Goal: Check status: Check status

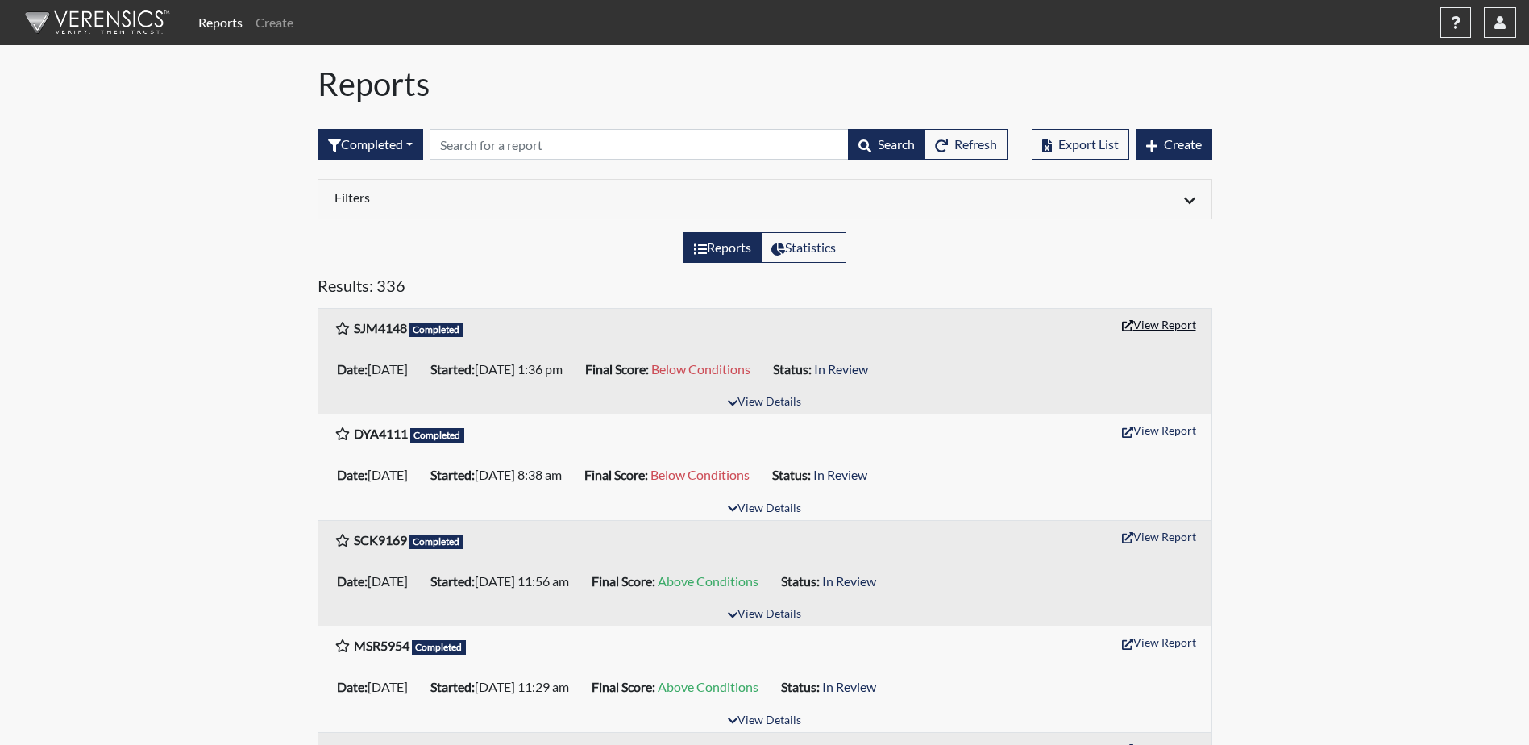
click at [1176, 323] on button "View Report" at bounding box center [1158, 324] width 89 height 25
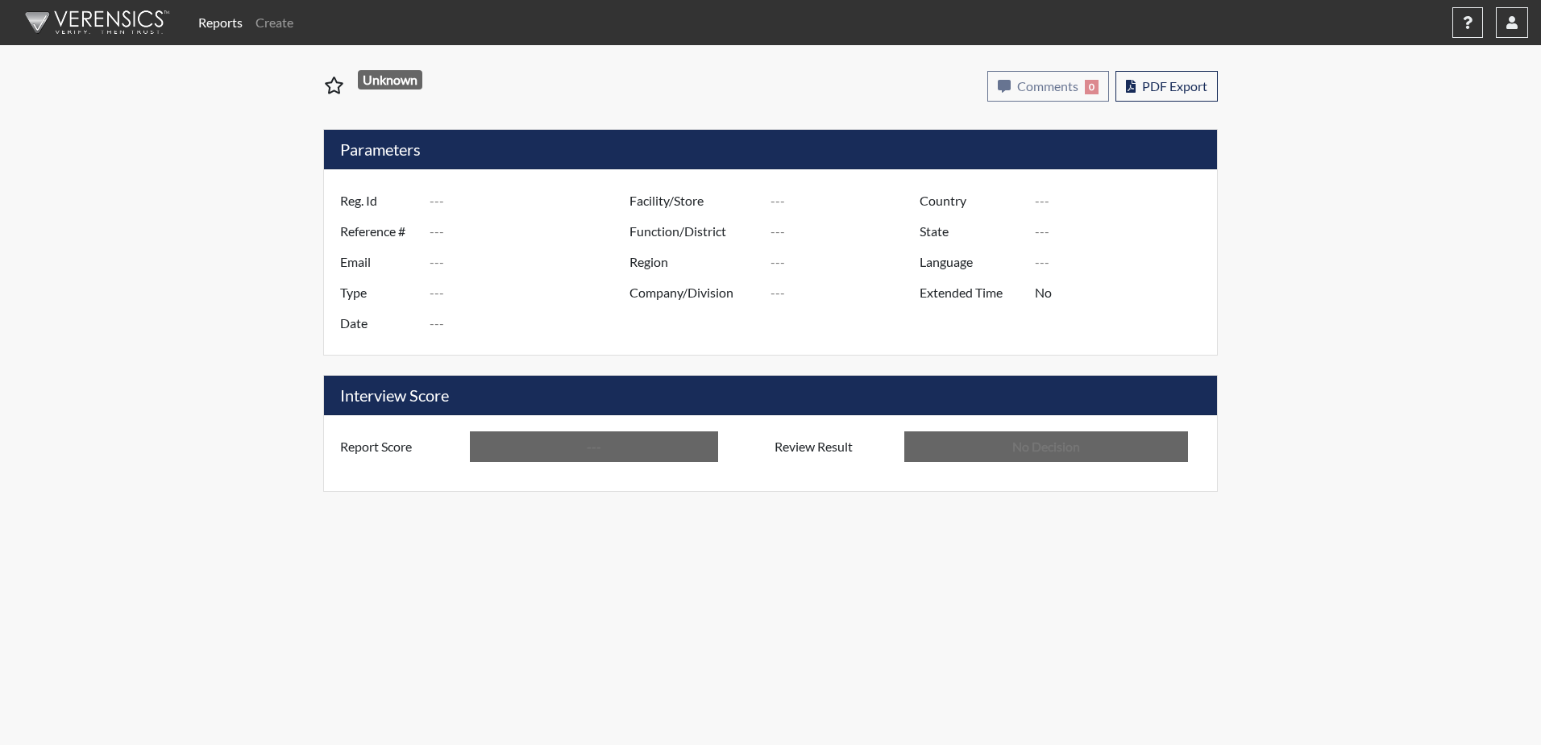
type input "SJM4148"
type input "51545"
type input "---"
type input "Corrections Pre-Employment"
type input "[DATE]"
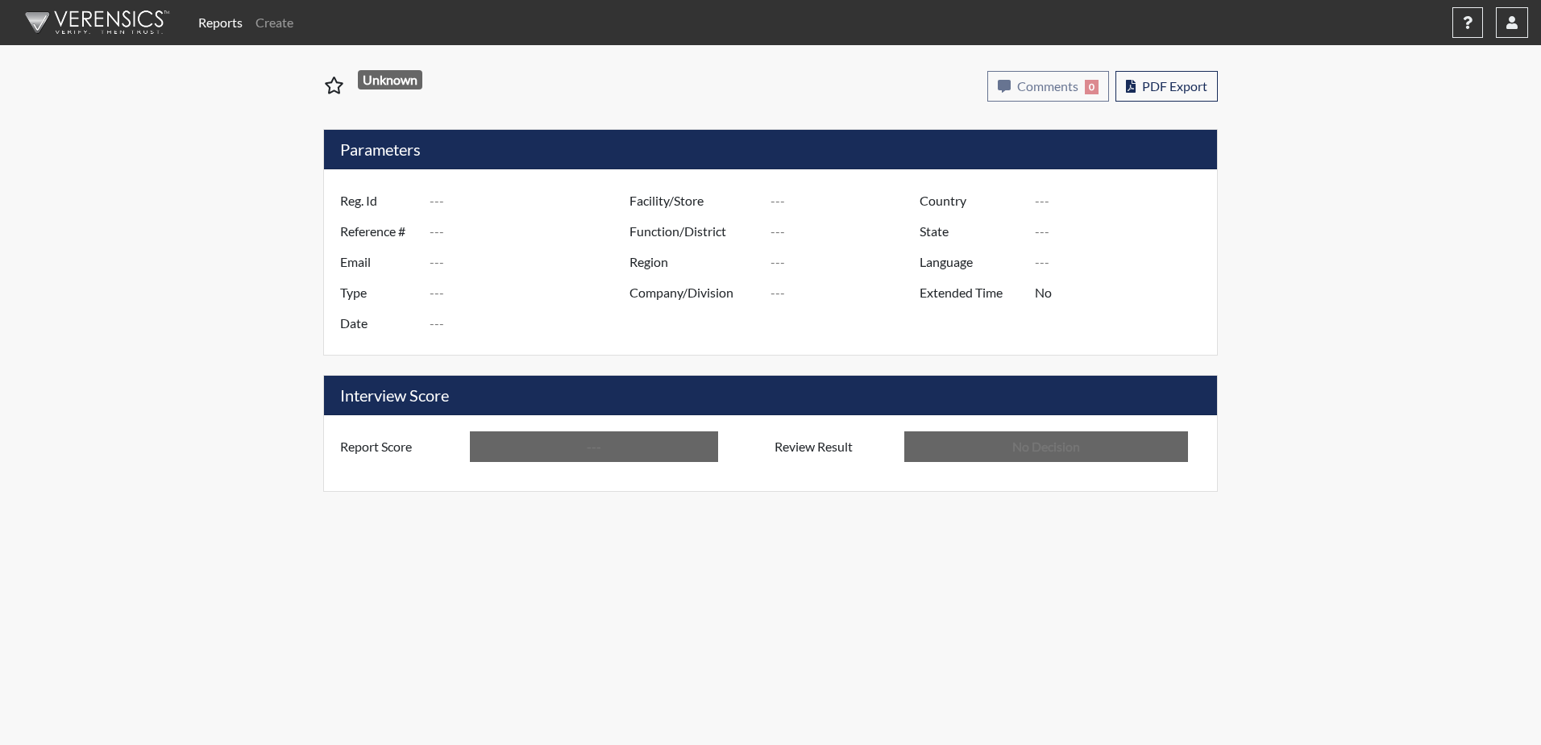
type input "Dodge SP"
type input "[GEOGRAPHIC_DATA]"
type input "[US_STATE]"
type input "English"
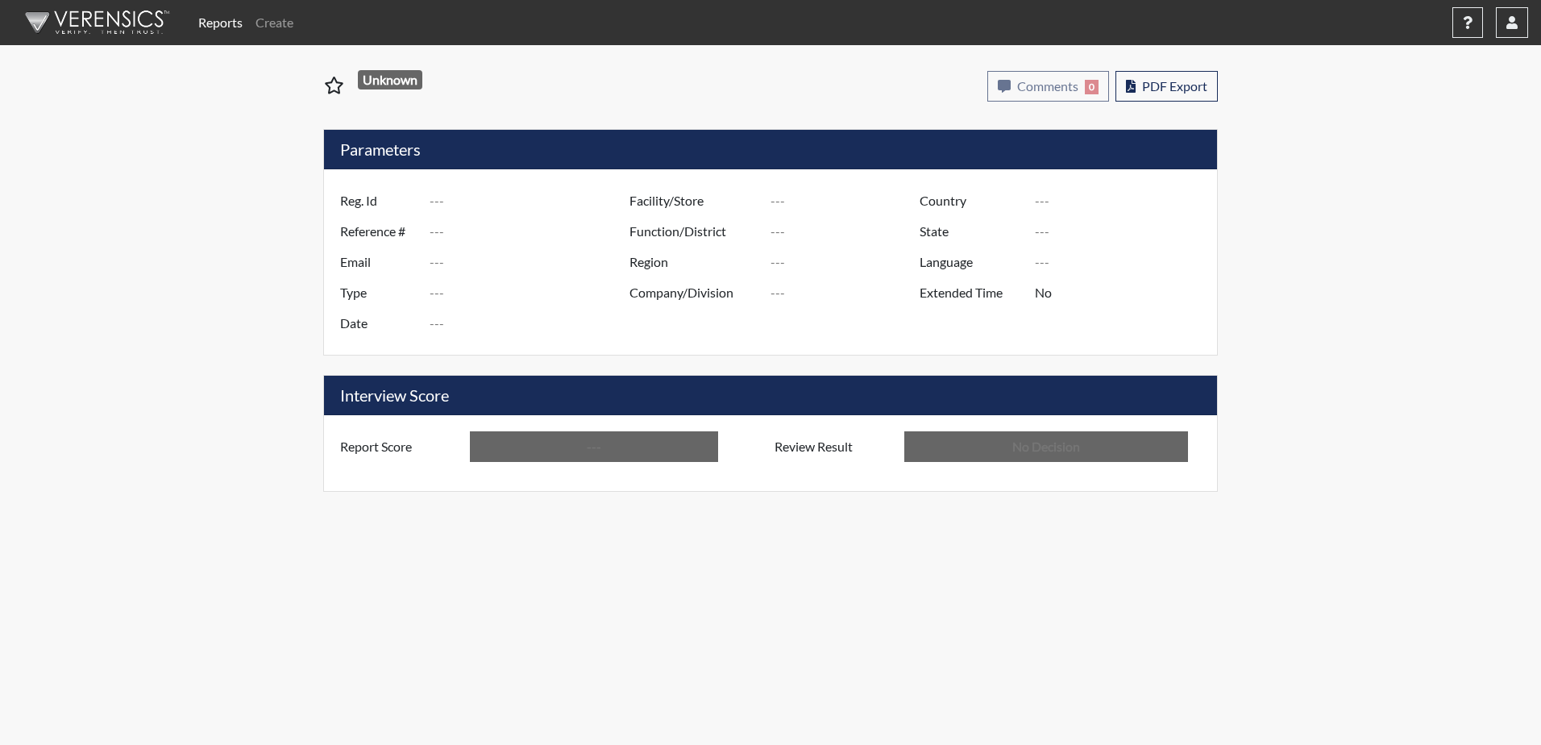
type input "Below Conditions"
type input "In Review"
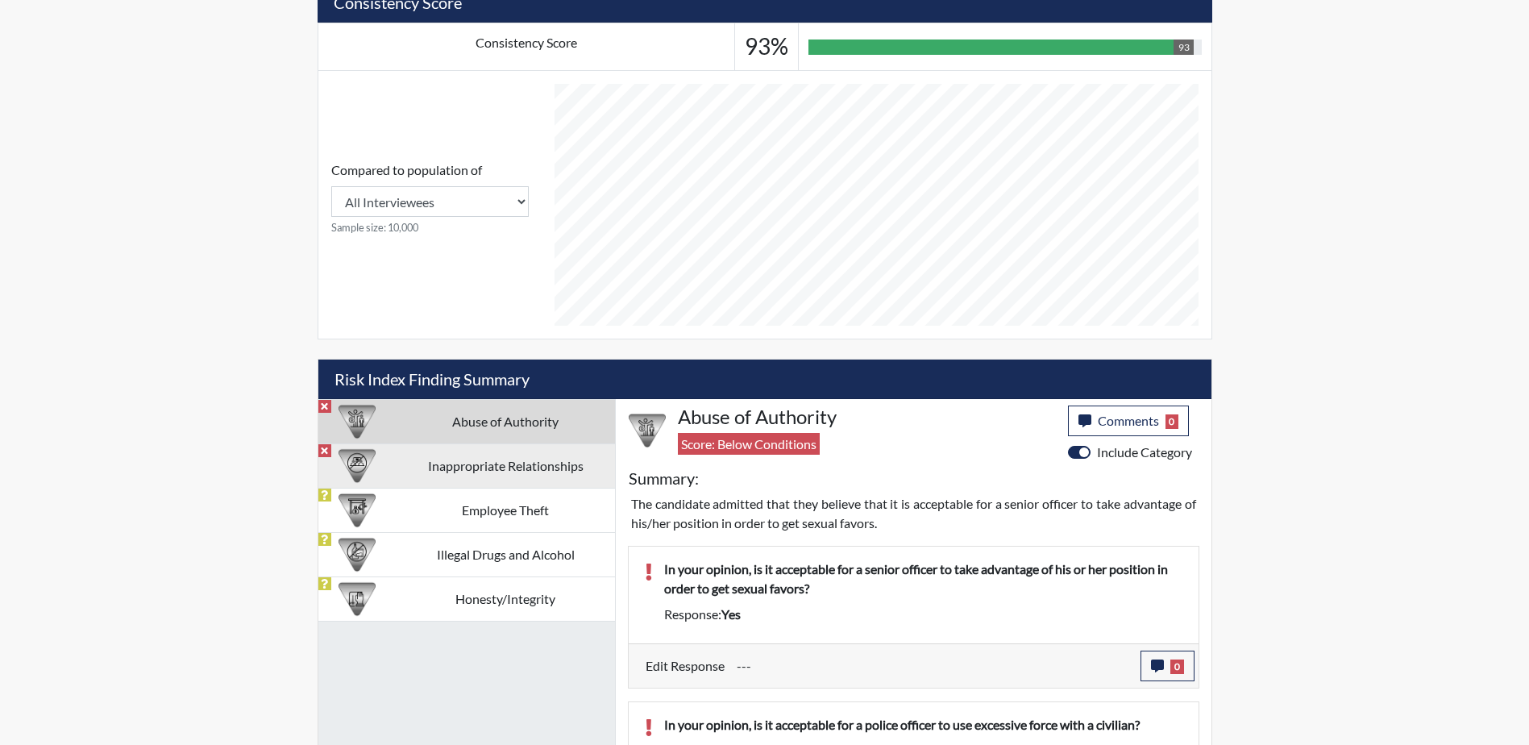
scroll to position [697, 0]
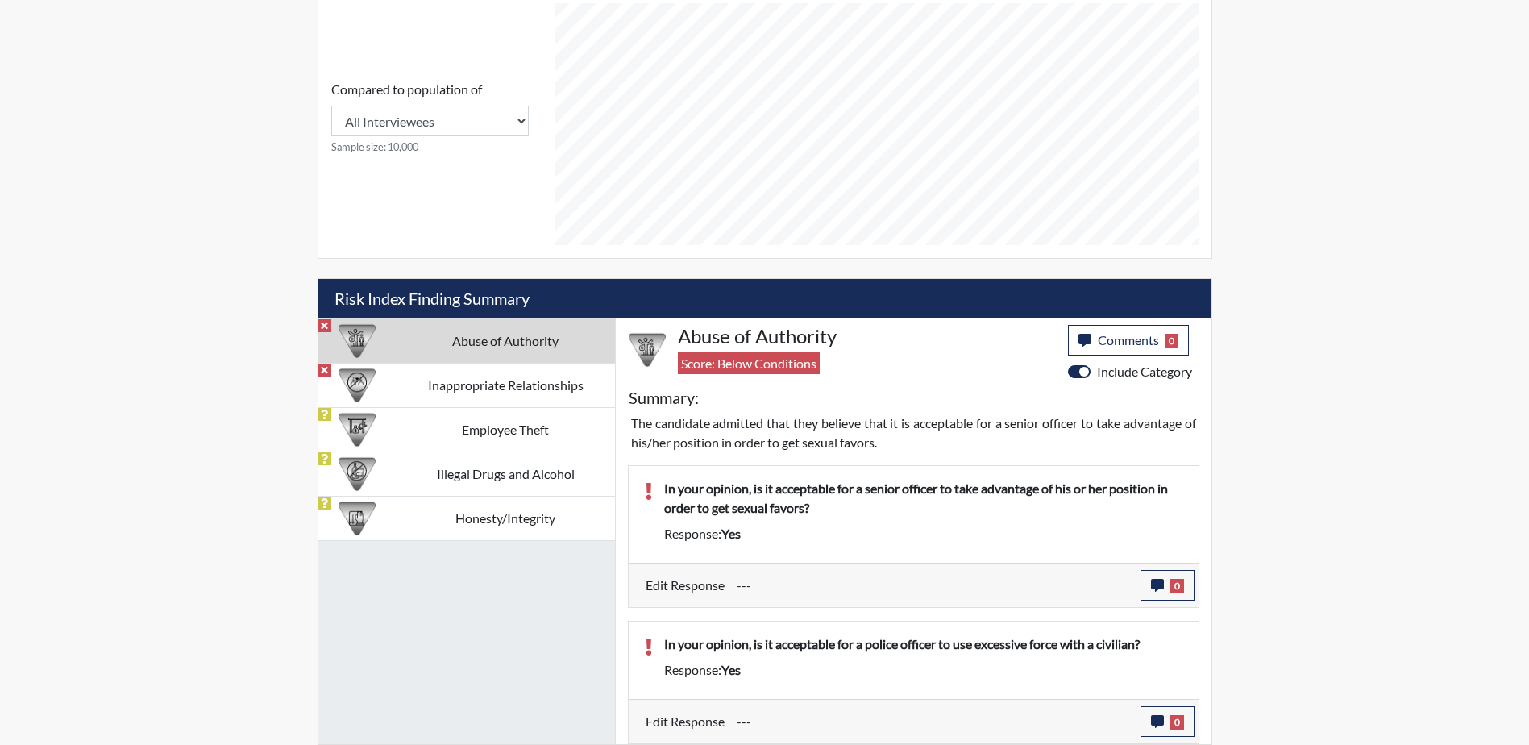
click at [1011, 645] on p "In your opinion, is it acceptable for a police officer to use excessive force w…" at bounding box center [923, 643] width 518 height 19
click at [504, 392] on td "Inappropriate Relationships" at bounding box center [505, 385] width 218 height 44
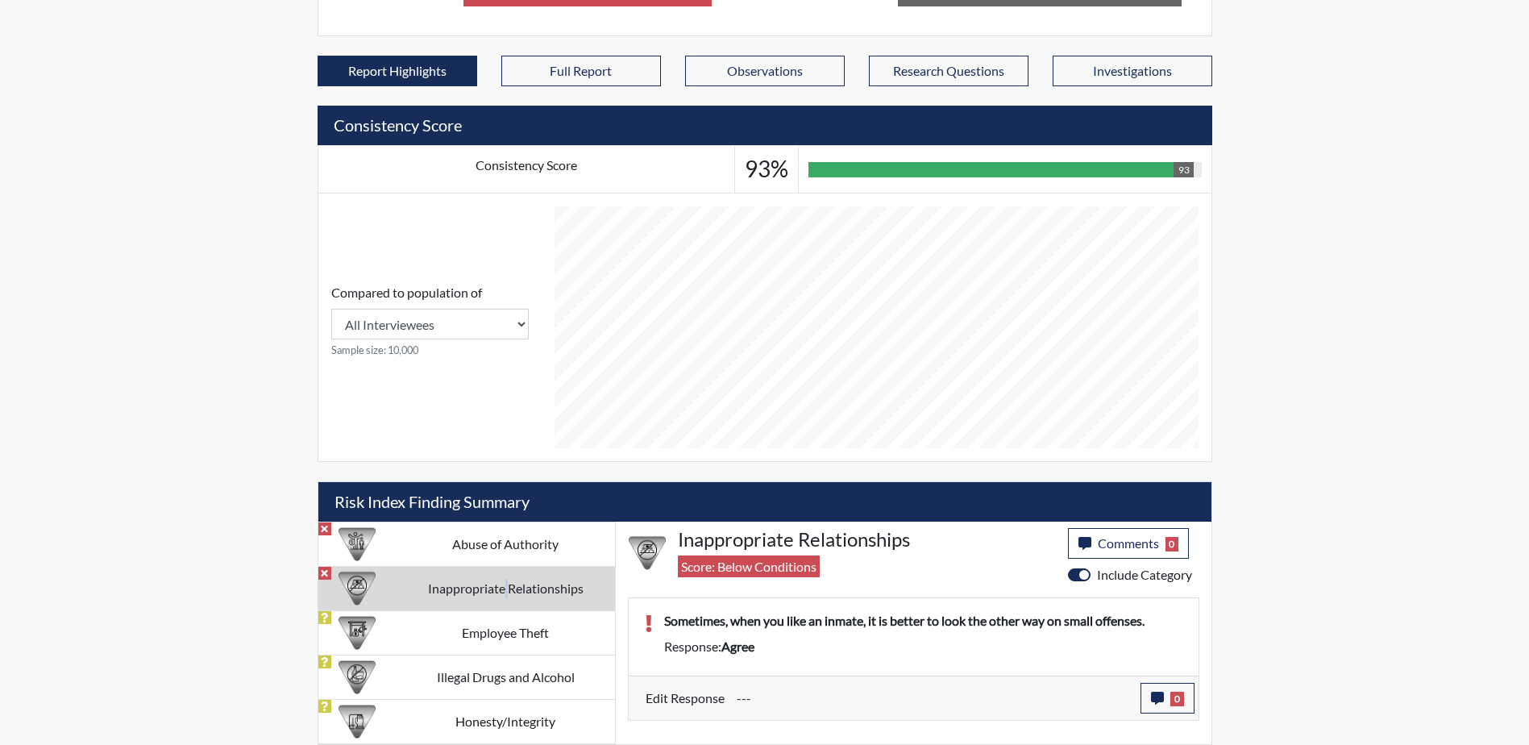
scroll to position [494, 0]
click at [483, 529] on td "Abuse of Authority" at bounding box center [505, 543] width 218 height 44
